Goal: Find specific page/section: Find specific page/section

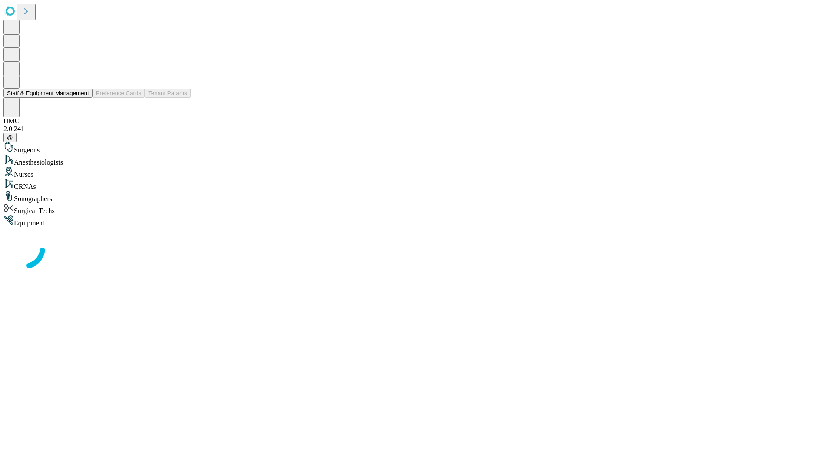
click at [83, 98] on button "Staff & Equipment Management" at bounding box center [47, 93] width 89 height 9
